Goal: Task Accomplishment & Management: Use online tool/utility

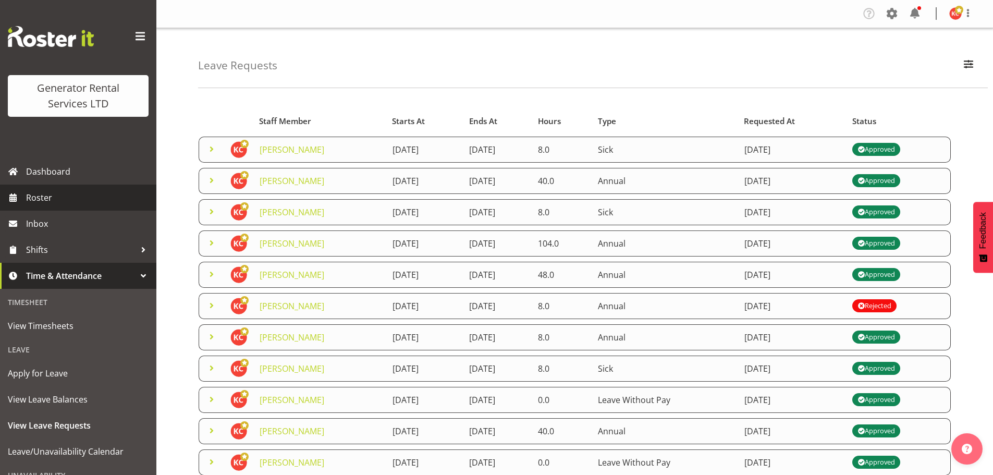
click at [76, 207] on link "Roster" at bounding box center [78, 198] width 156 height 26
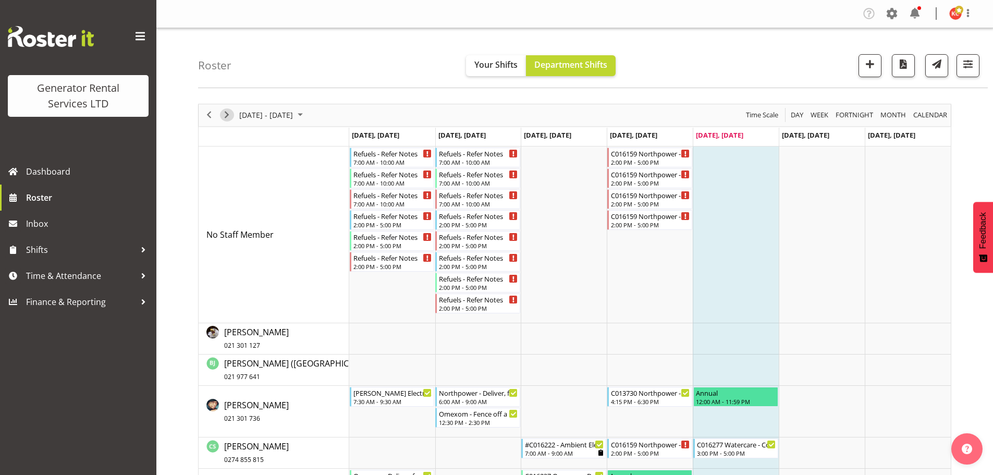
click at [230, 115] on span "Next" at bounding box center [226, 114] width 13 height 13
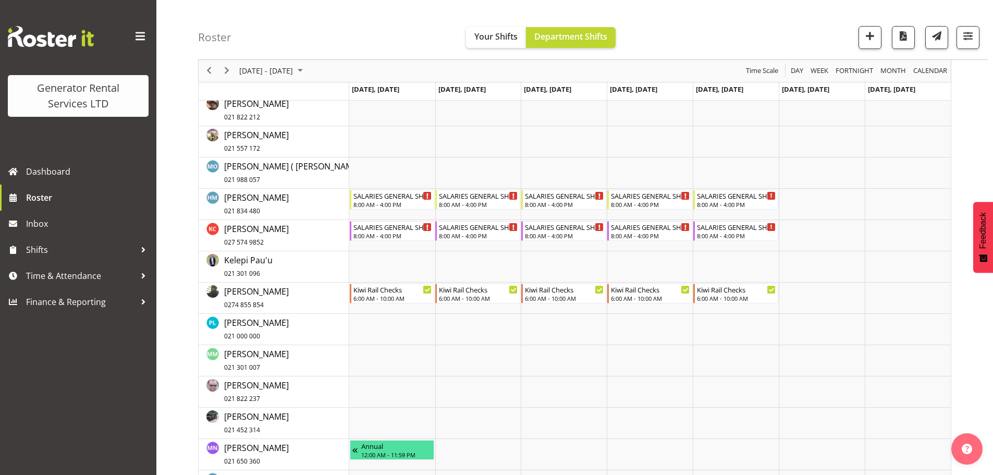
scroll to position [639, 0]
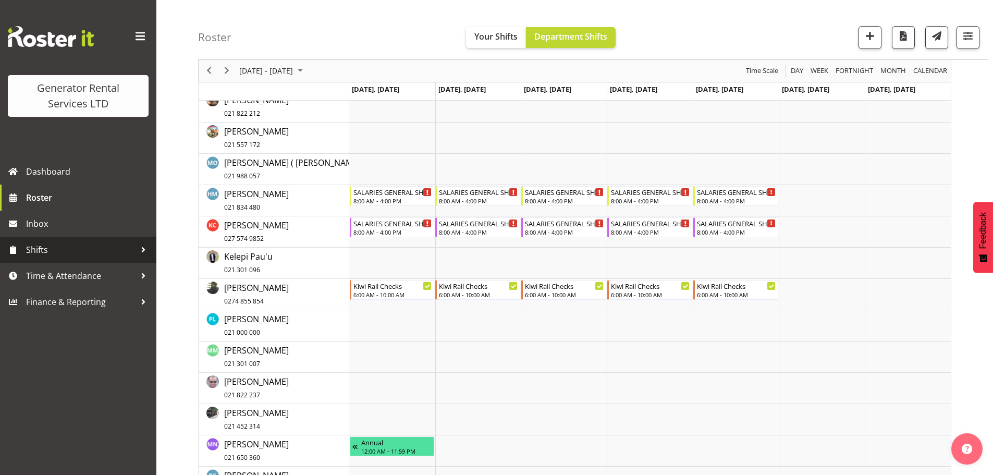
click at [44, 255] on span "Shifts" at bounding box center [80, 250] width 109 height 16
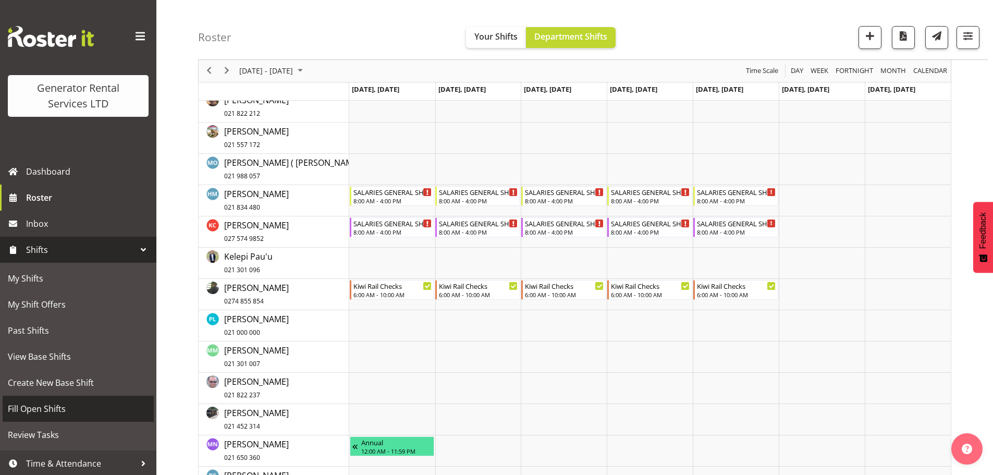
click at [52, 410] on span "Fill Open Shifts" at bounding box center [78, 409] width 141 height 16
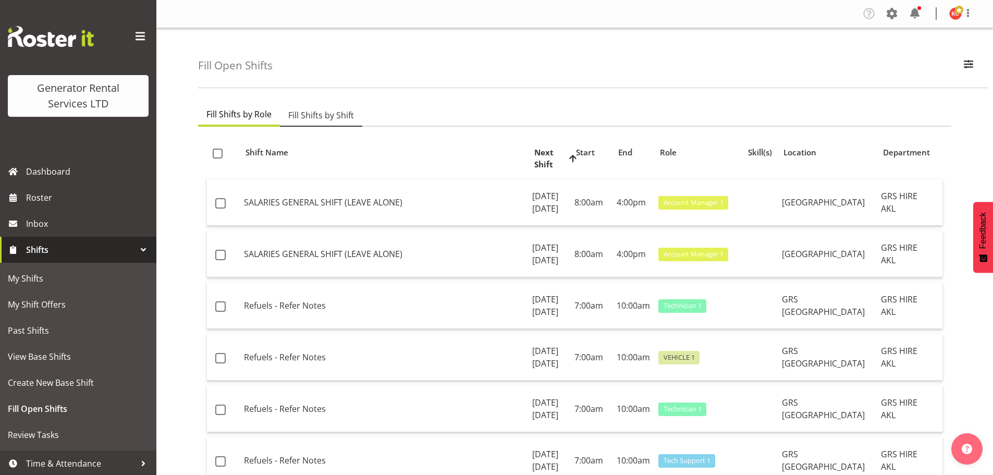
click at [321, 120] on span "Fill Shifts by Shift" at bounding box center [321, 115] width 66 height 13
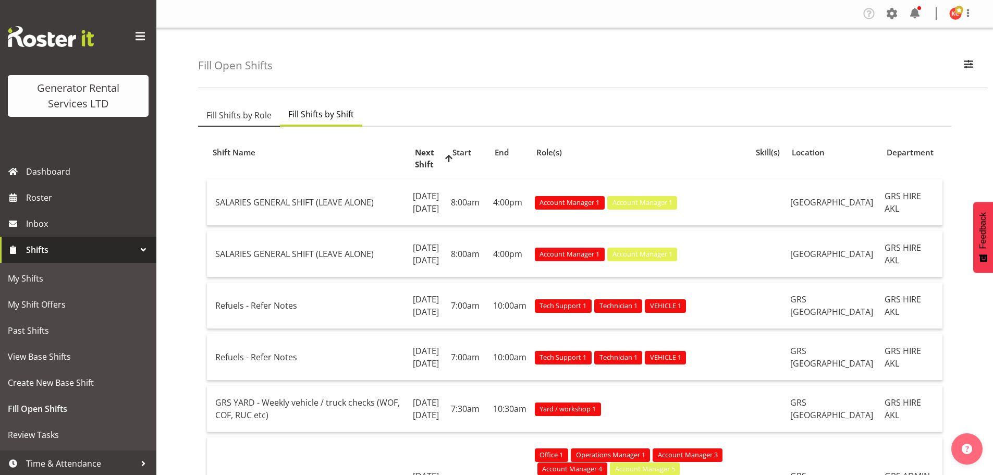
click at [253, 117] on span "Fill Shifts by Role" at bounding box center [238, 115] width 65 height 13
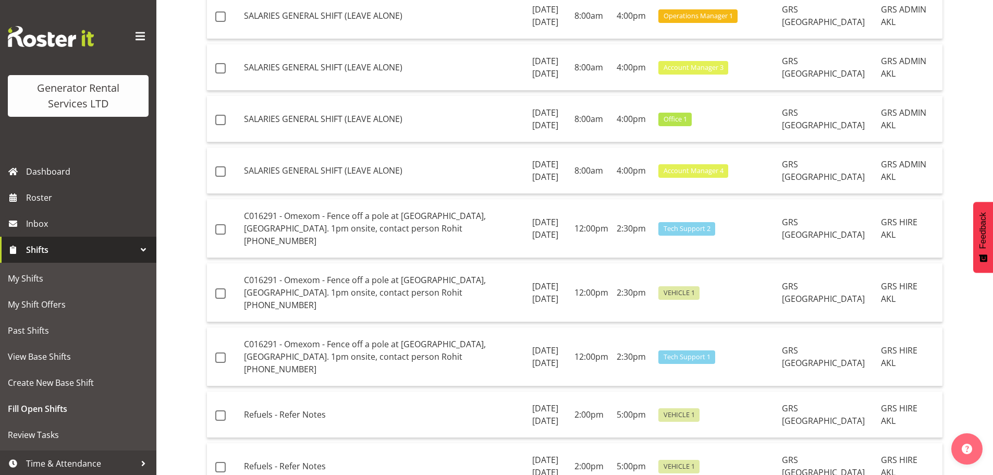
scroll to position [661, 0]
